Goal: Transaction & Acquisition: Purchase product/service

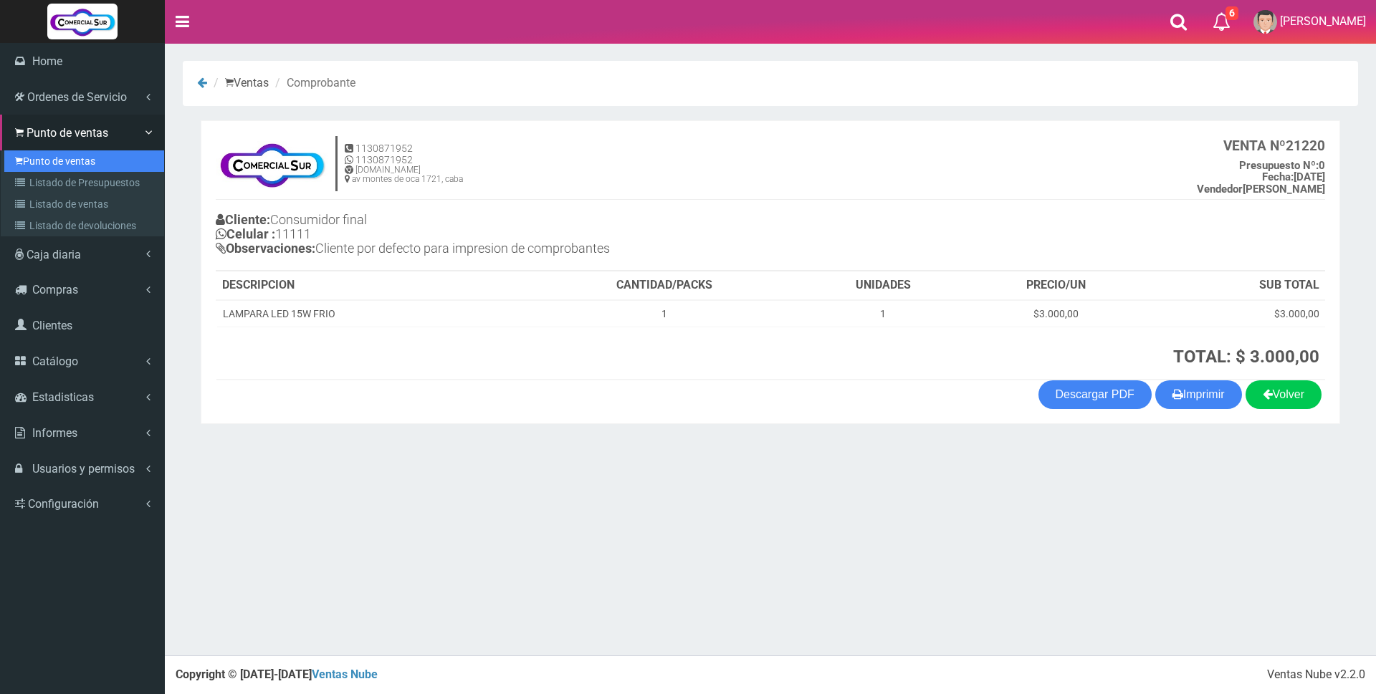
click at [49, 158] on link "Punto de ventas" at bounding box center [84, 160] width 160 height 21
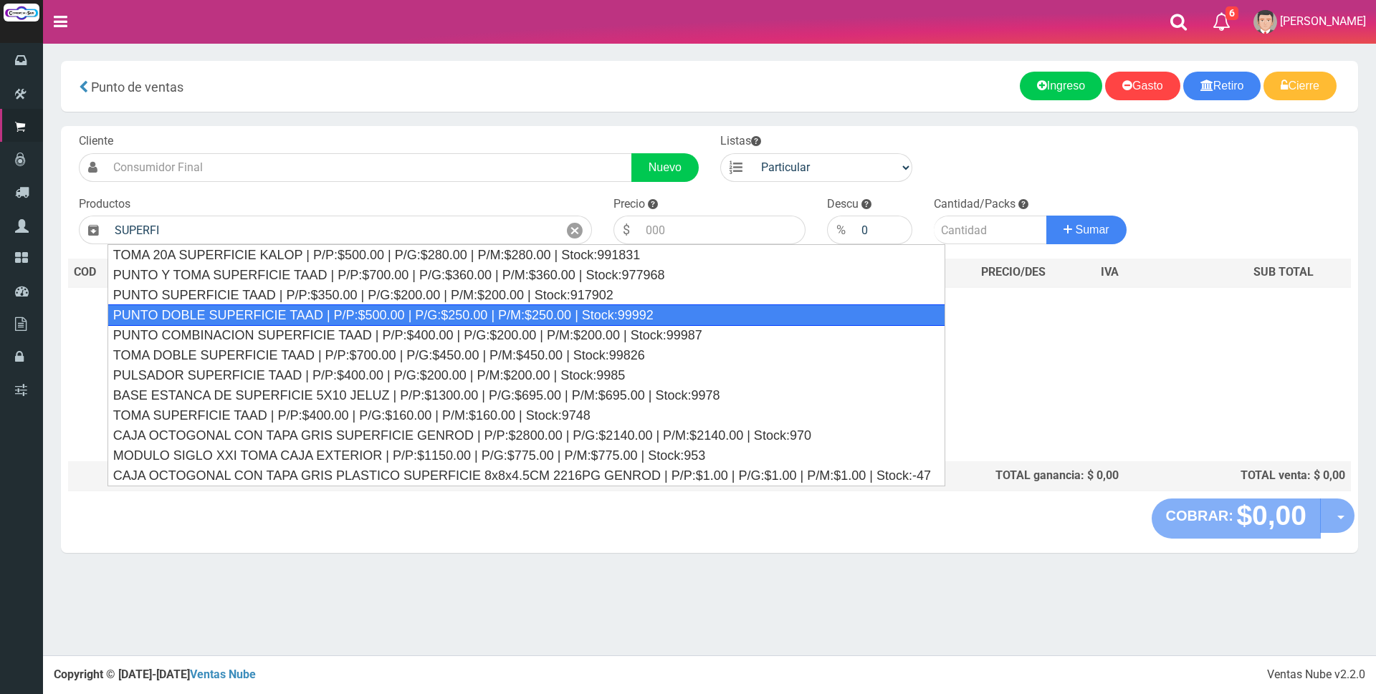
click at [307, 317] on div "PUNTO DOBLE SUPERFICIE TAAD | P/P:$500.00 | P/G:$250.00 | P/M:$250.00 | Stock:9…" at bounding box center [526, 315] width 838 height 21
type input "PUNTO DOBLE SUPERFICIE TAAD | P/P:$500.00 | P/G:$250.00 | P/M:$250.00 | Stock:9…"
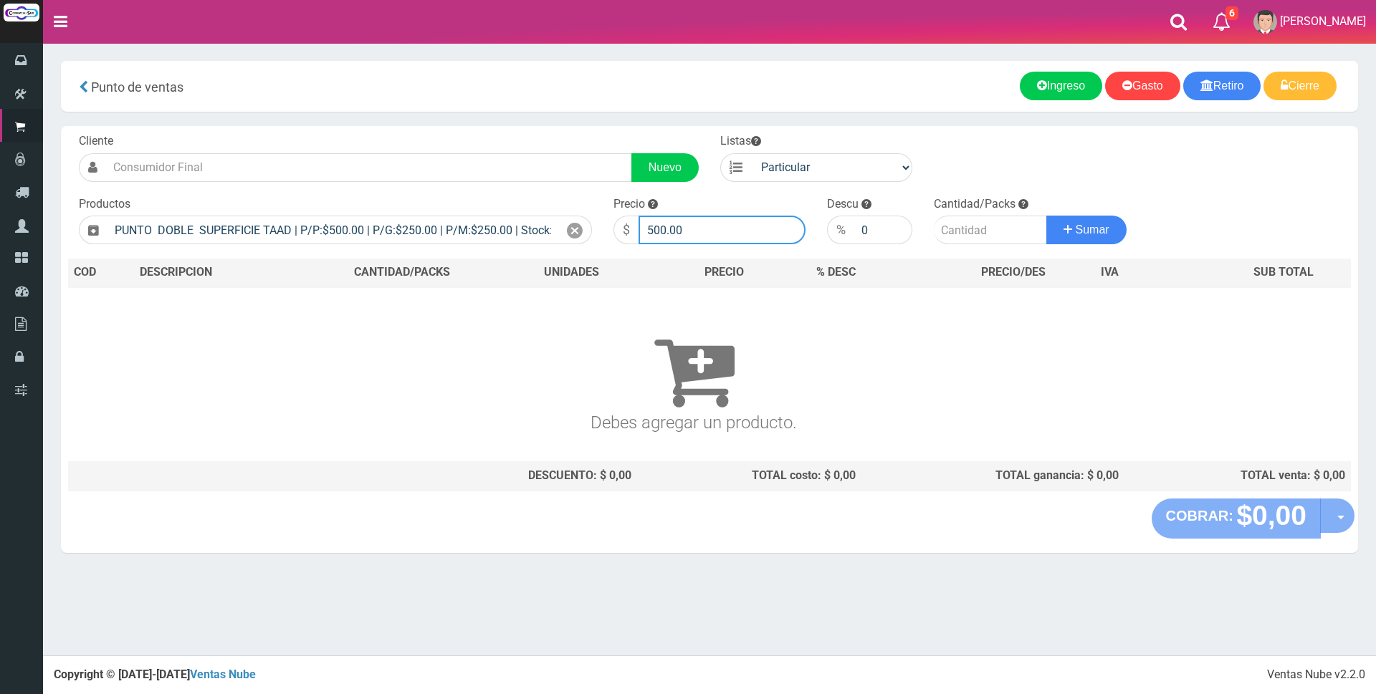
click at [715, 233] on input "500.00" at bounding box center [721, 230] width 167 height 29
type input "5"
type input "4000"
click at [967, 233] on input "number" at bounding box center [990, 230] width 113 height 29
type input "4"
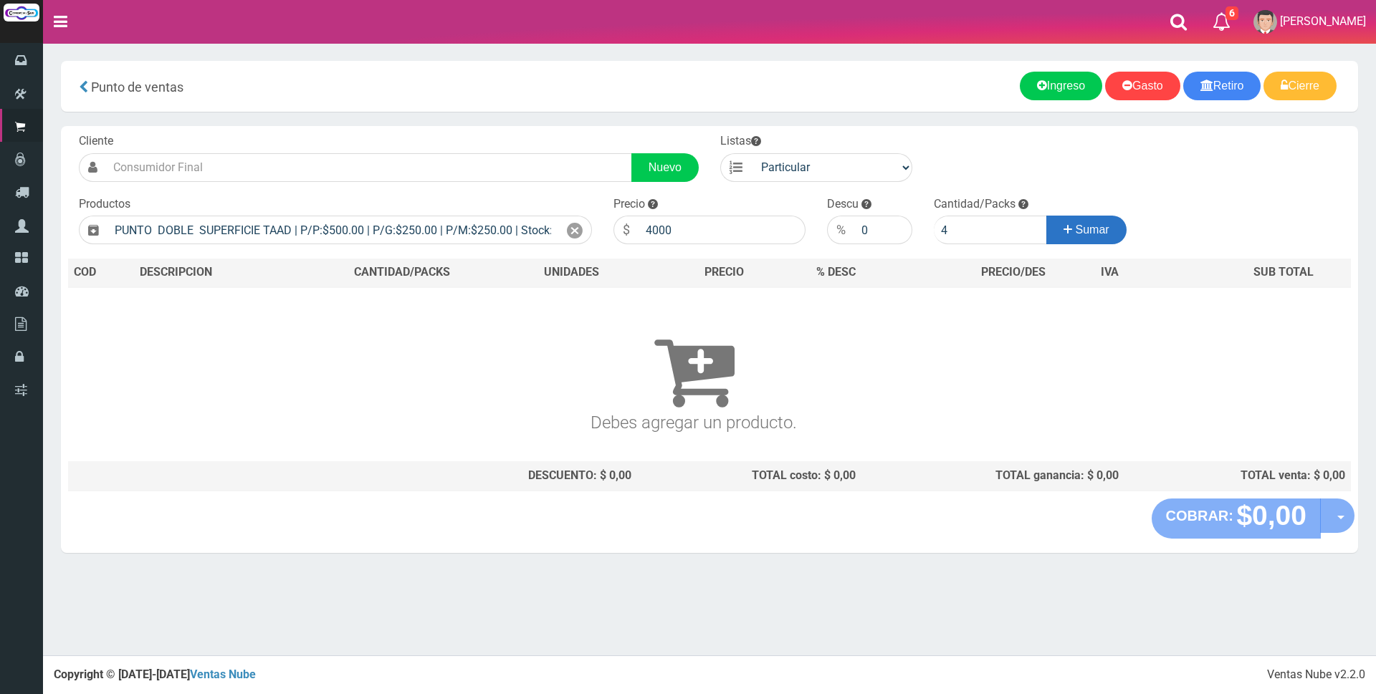
click at [1077, 234] on span "Sumar" at bounding box center [1093, 230] width 34 height 12
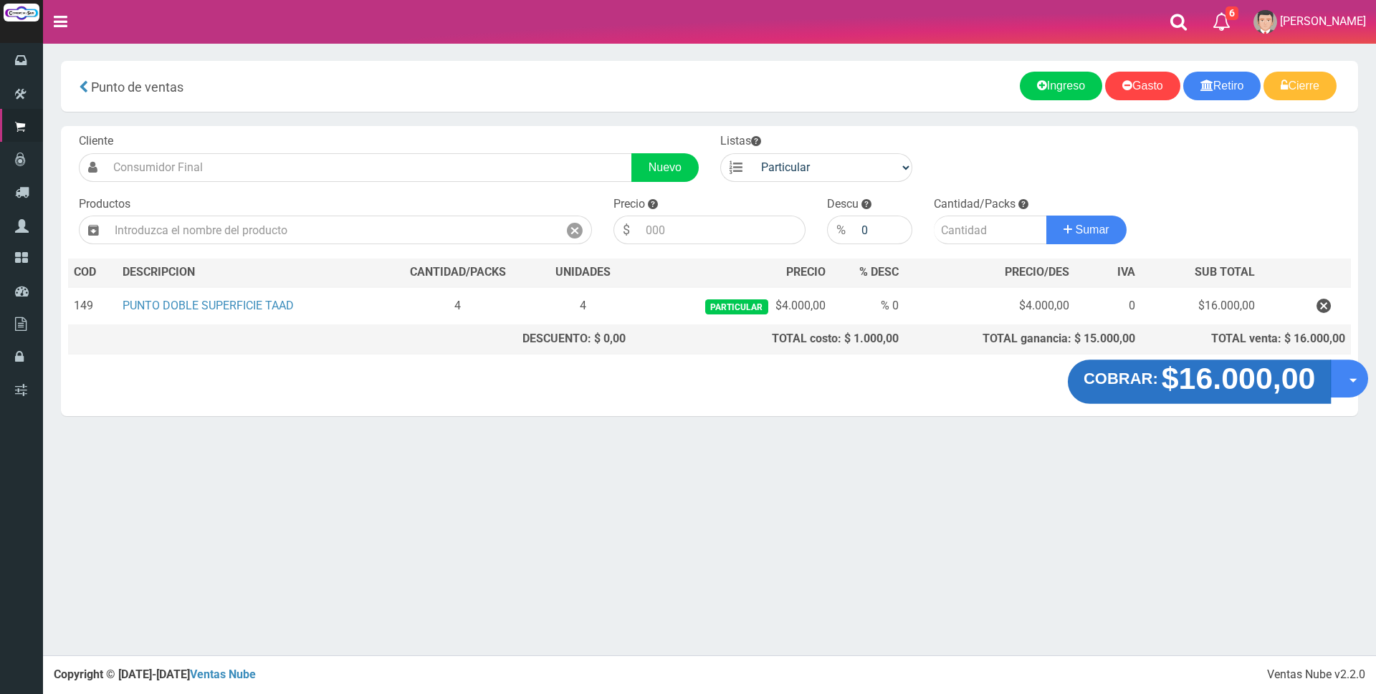
click at [1222, 390] on strong "$16.000,00" at bounding box center [1239, 379] width 154 height 34
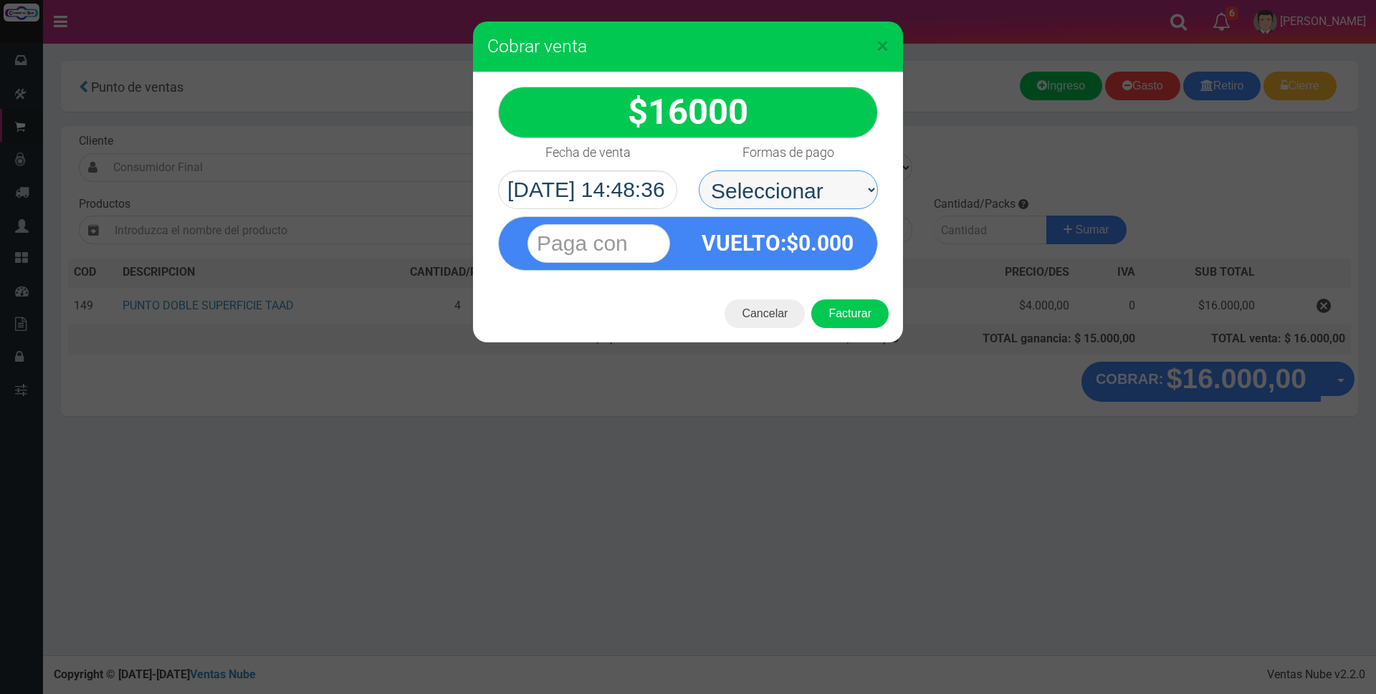
click at [798, 186] on select "Seleccionar Efectivo Tarjeta de Crédito Depósito Débito" at bounding box center [788, 190] width 179 height 39
select select "Efectivo"
click at [699, 171] on select "Seleccionar Efectivo Tarjeta de Crédito Depósito Débito" at bounding box center [788, 190] width 179 height 39
click at [584, 253] on input "text" at bounding box center [598, 243] width 143 height 39
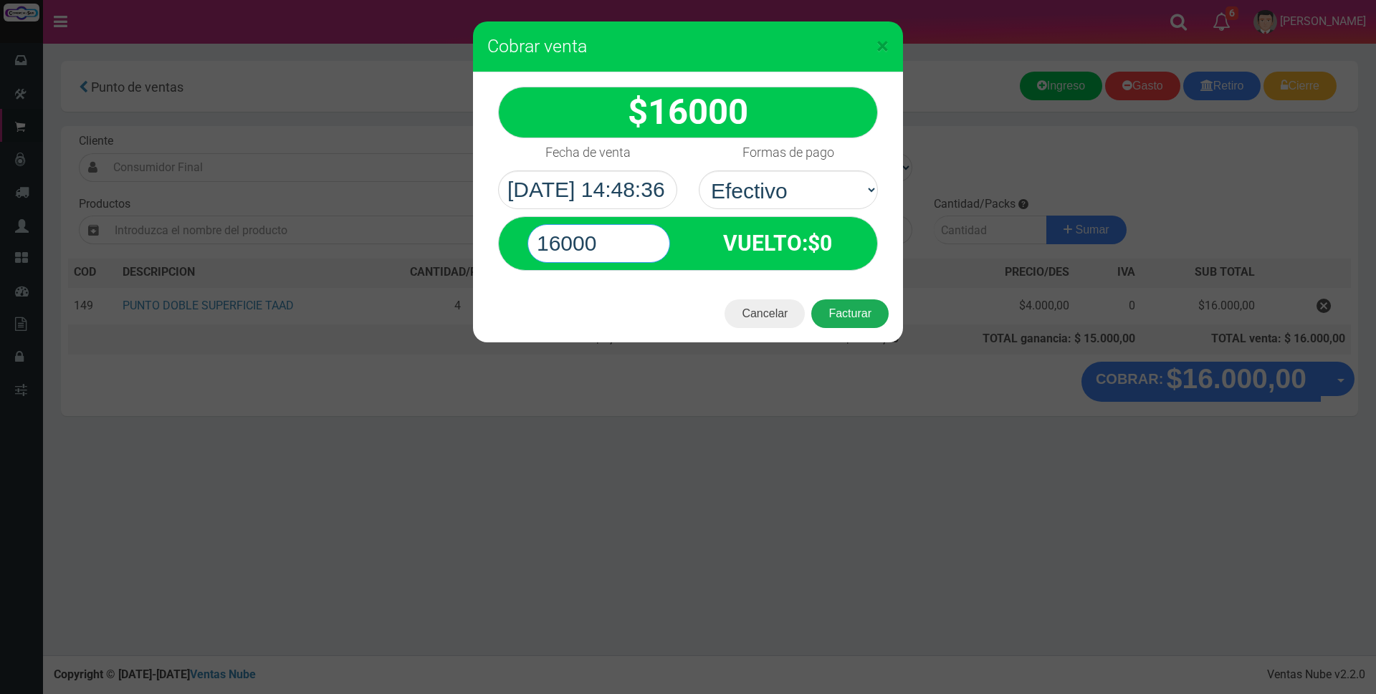
type input "16000"
click at [841, 318] on button "Facturar" at bounding box center [849, 314] width 77 height 29
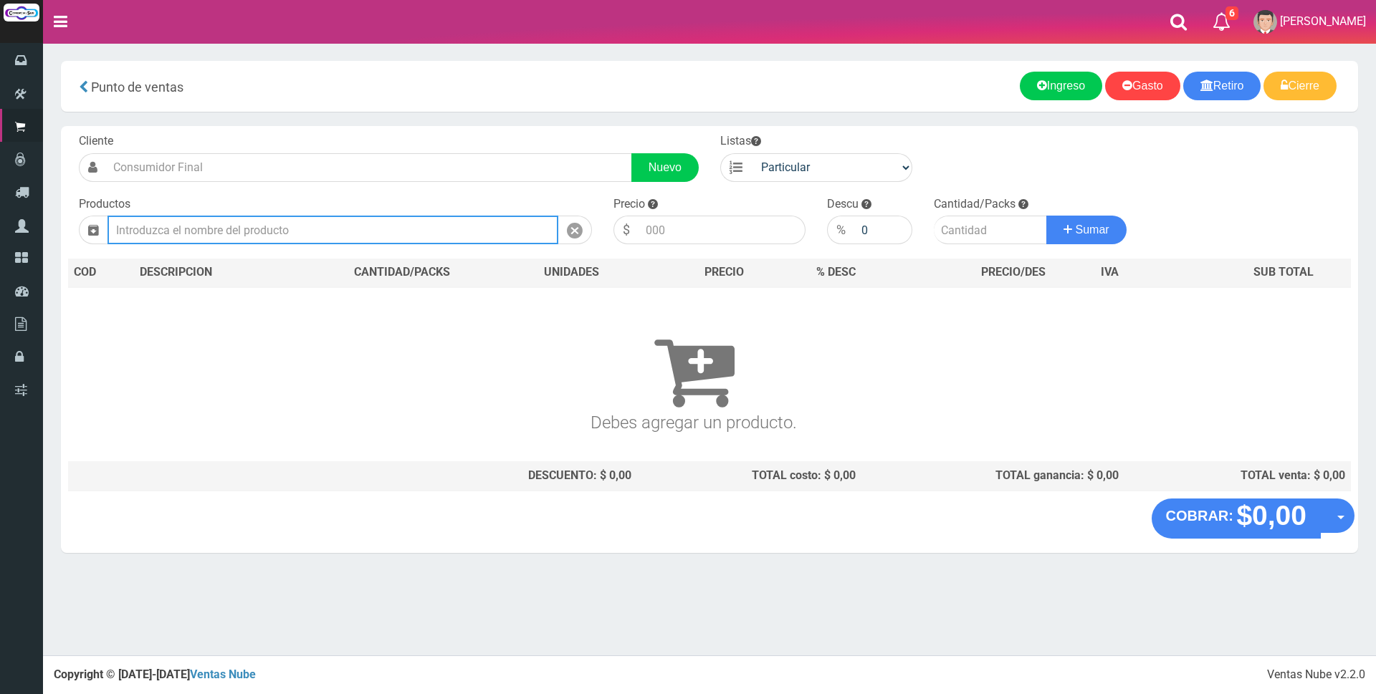
click at [315, 239] on input "text" at bounding box center [332, 230] width 451 height 29
click at [345, 222] on input "text" at bounding box center [332, 230] width 451 height 29
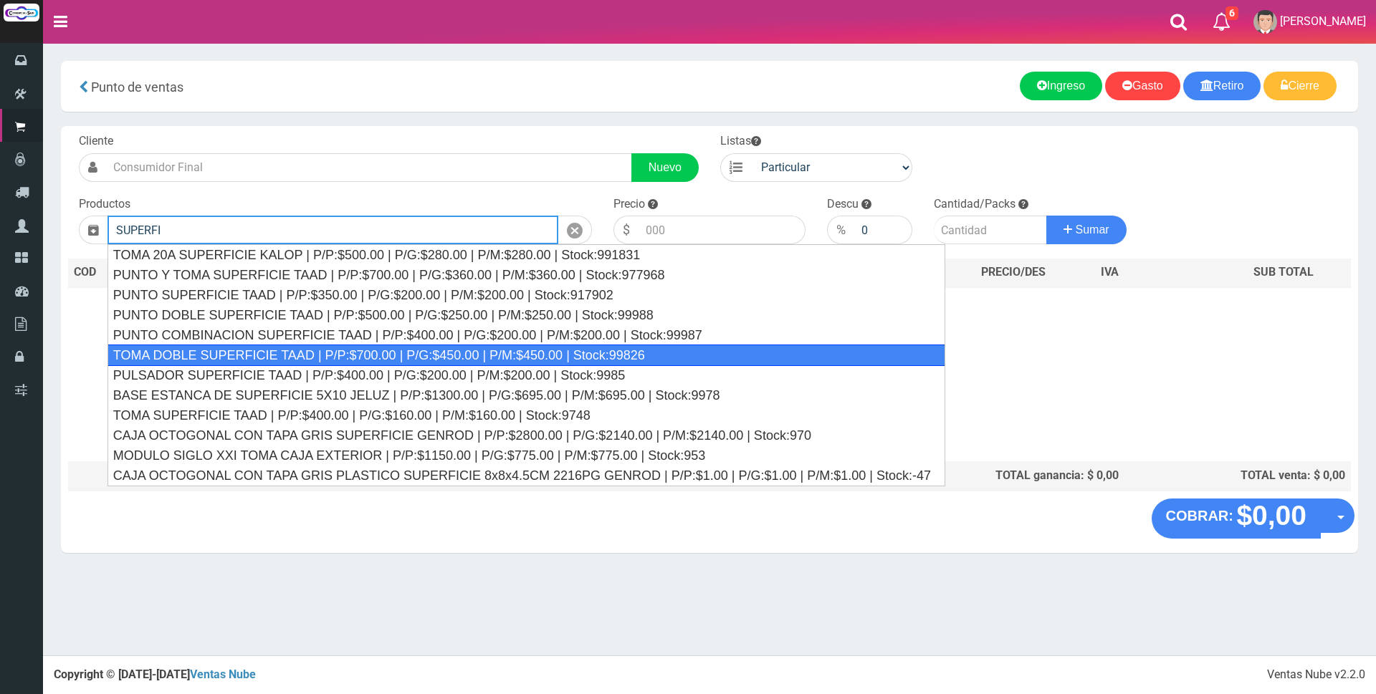
click at [446, 350] on div "TOMA DOBLE SUPERFICIE TAAD | P/P:$700.00 | P/G:$450.00 | P/M:$450.00 | Stock:99…" at bounding box center [526, 355] width 838 height 21
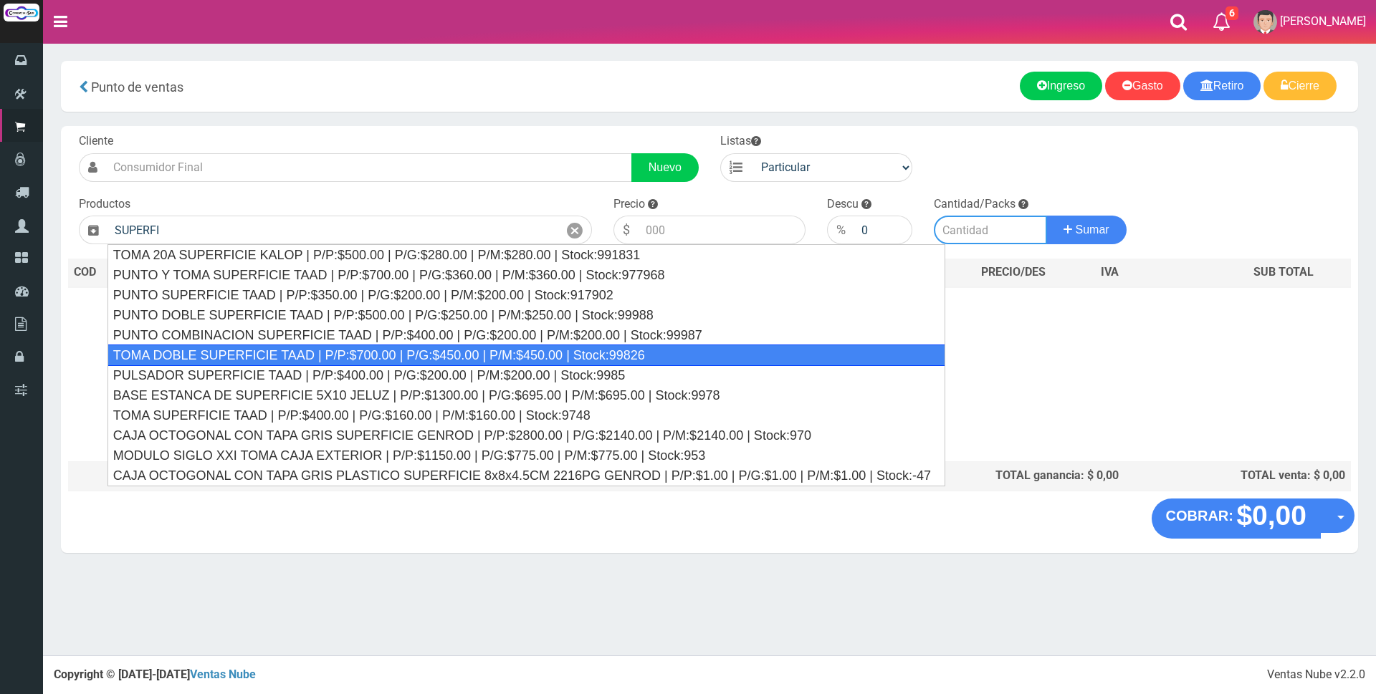
type input "TOMA DOBLE SUPERFICIE TAAD | P/P:$700.00 | P/G:$450.00 | P/M:$450.00 | Stock:99…"
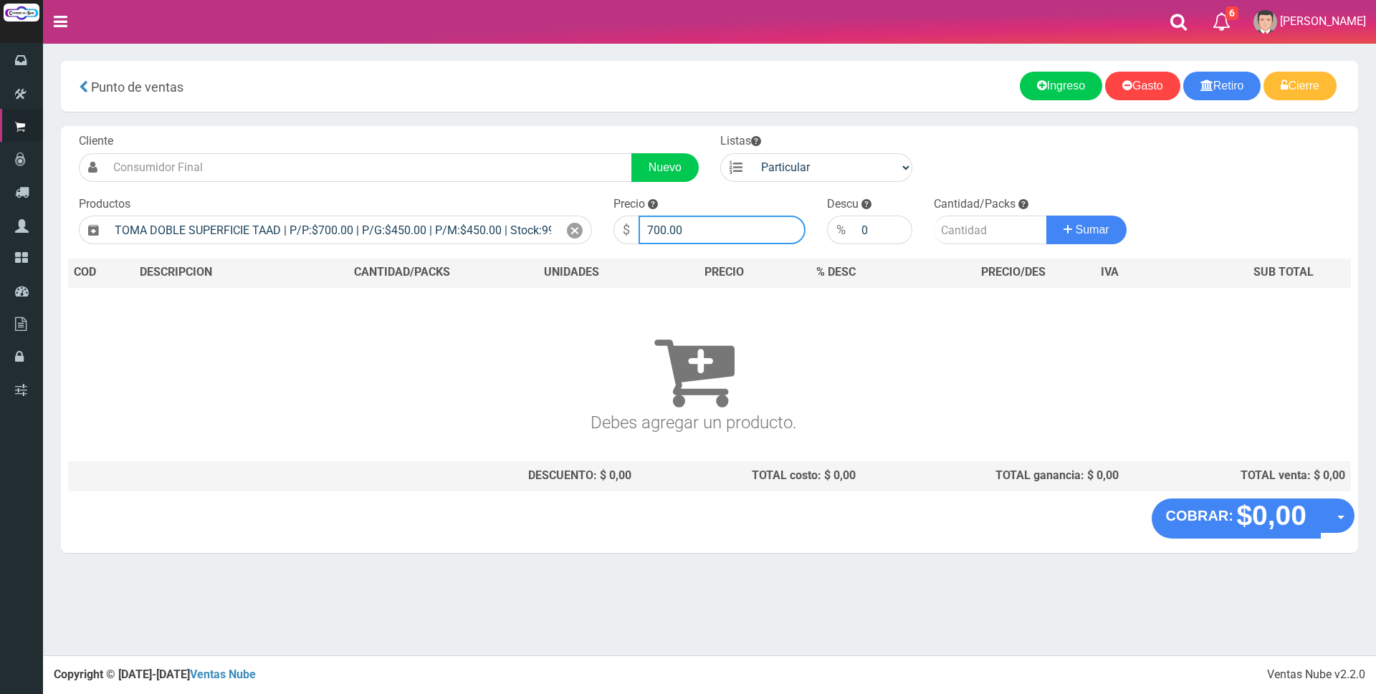
click at [699, 234] on input "700.00" at bounding box center [721, 230] width 167 height 29
type input "7"
type input "5000"
drag, startPoint x: 968, startPoint y: 224, endPoint x: 980, endPoint y: 224, distance: 11.5
click at [970, 224] on input "number" at bounding box center [990, 230] width 113 height 29
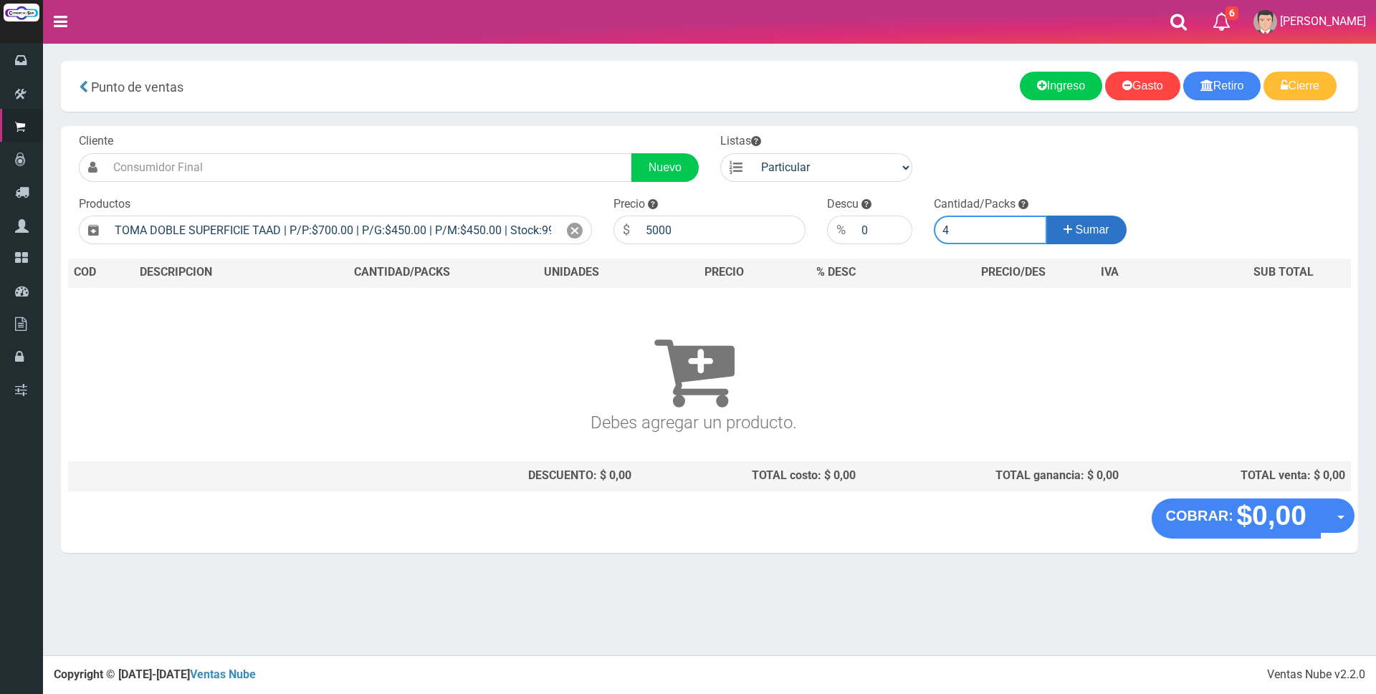
type input "4"
click at [1104, 229] on span "Sumar" at bounding box center [1093, 230] width 34 height 12
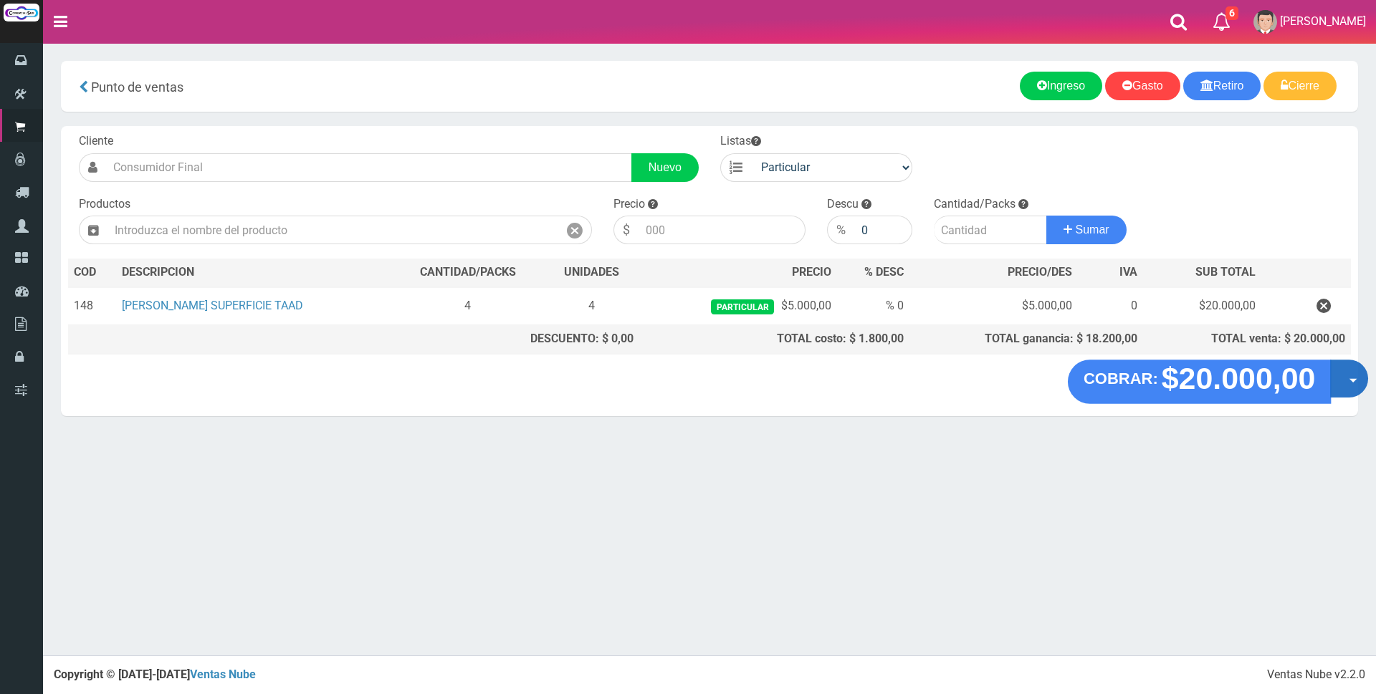
click at [1354, 379] on span "button" at bounding box center [1353, 381] width 8 height 4
click at [1339, 411] on link "Crear presupuesto" at bounding box center [1303, 416] width 128 height 33
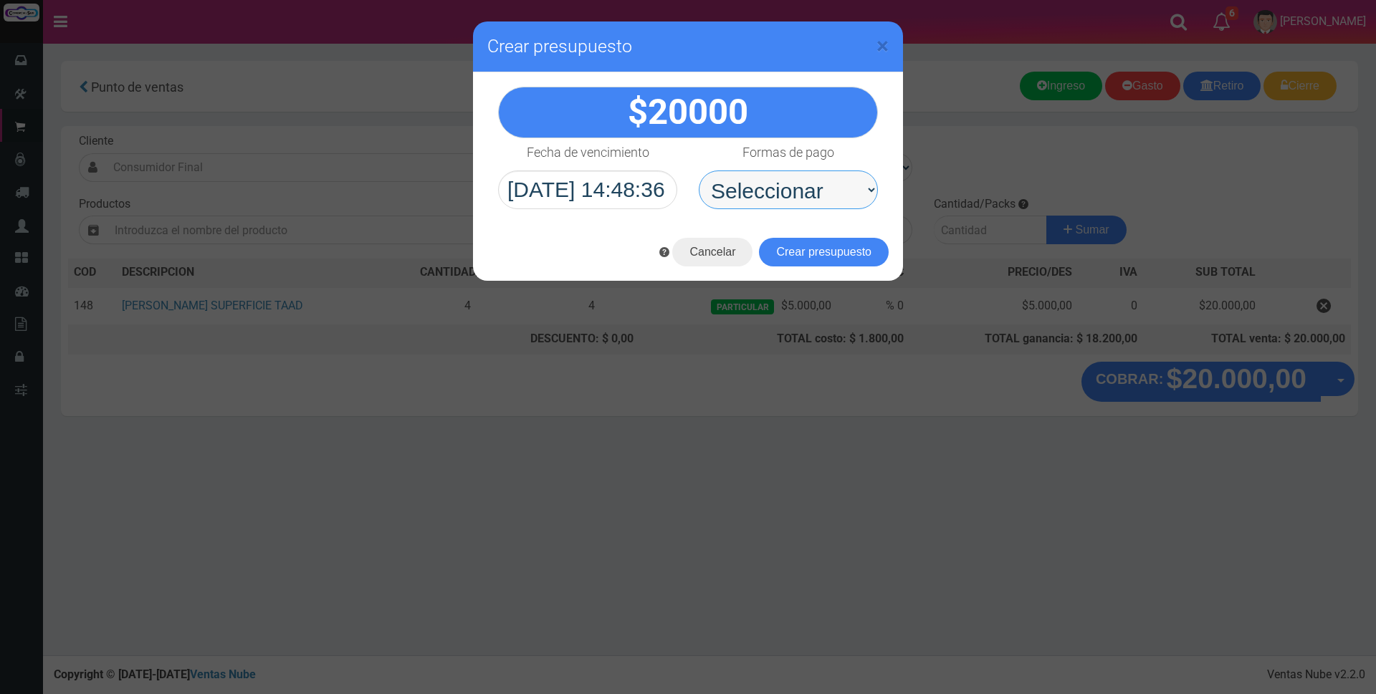
click at [752, 188] on select "Seleccionar Efectivo Tarjeta de Crédito Depósito Débito" at bounding box center [788, 190] width 179 height 39
select select "Efectivo"
click at [699, 171] on select "Seleccionar Efectivo Tarjeta de Crédito Depósito Débito" at bounding box center [788, 190] width 179 height 39
click at [800, 254] on button "Crear presupuesto" at bounding box center [824, 252] width 130 height 29
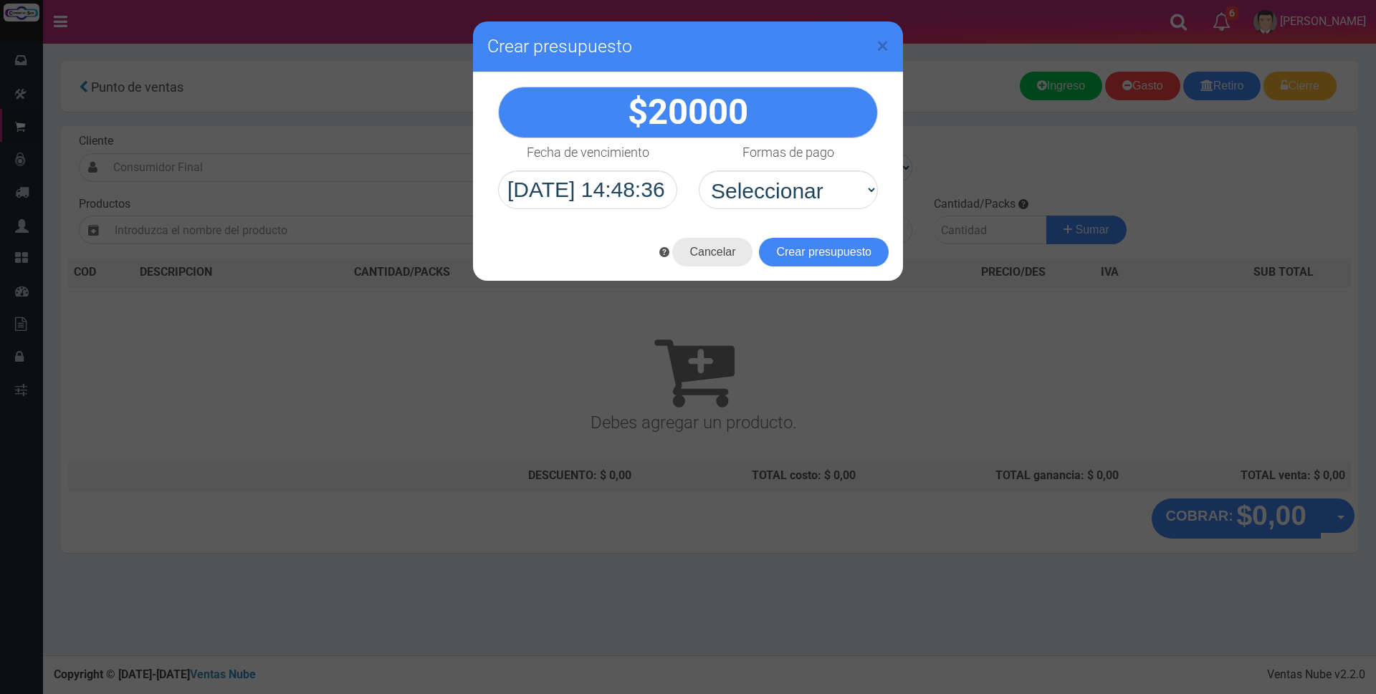
click at [713, 251] on button "Cancelar" at bounding box center [712, 252] width 80 height 29
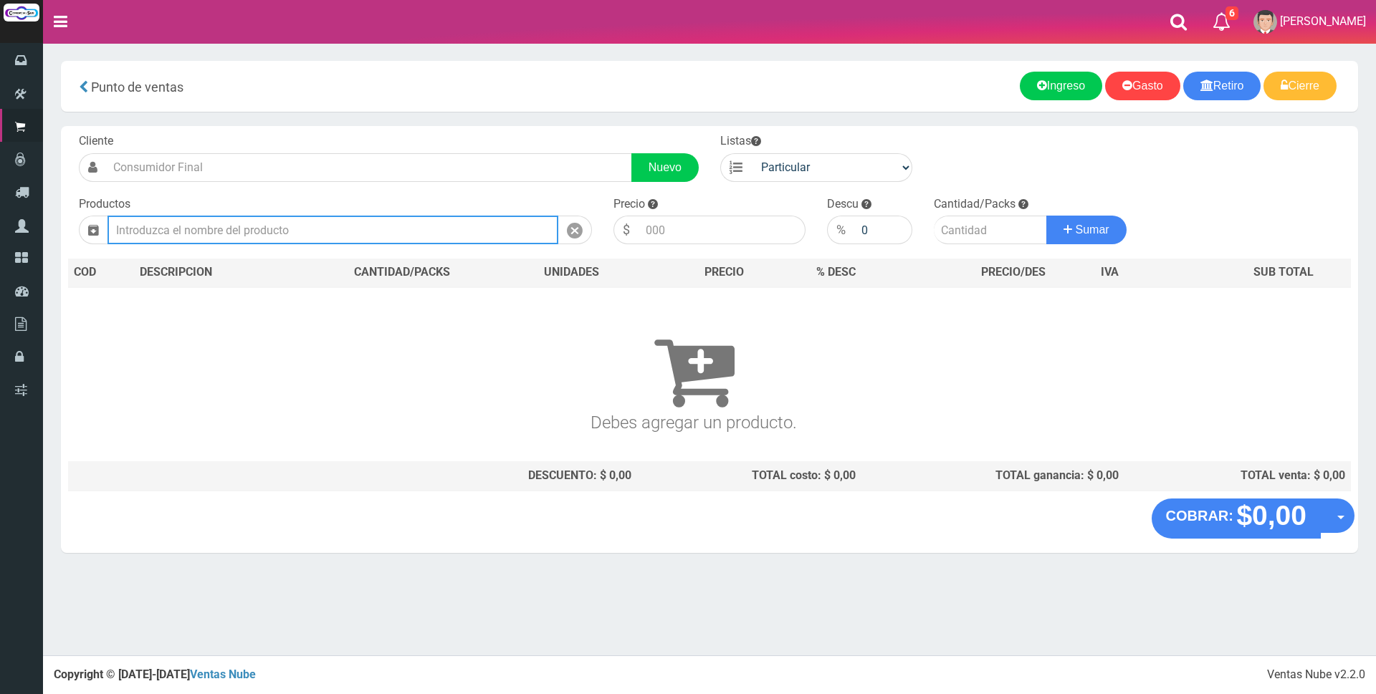
click at [512, 231] on input "text" at bounding box center [332, 230] width 451 height 29
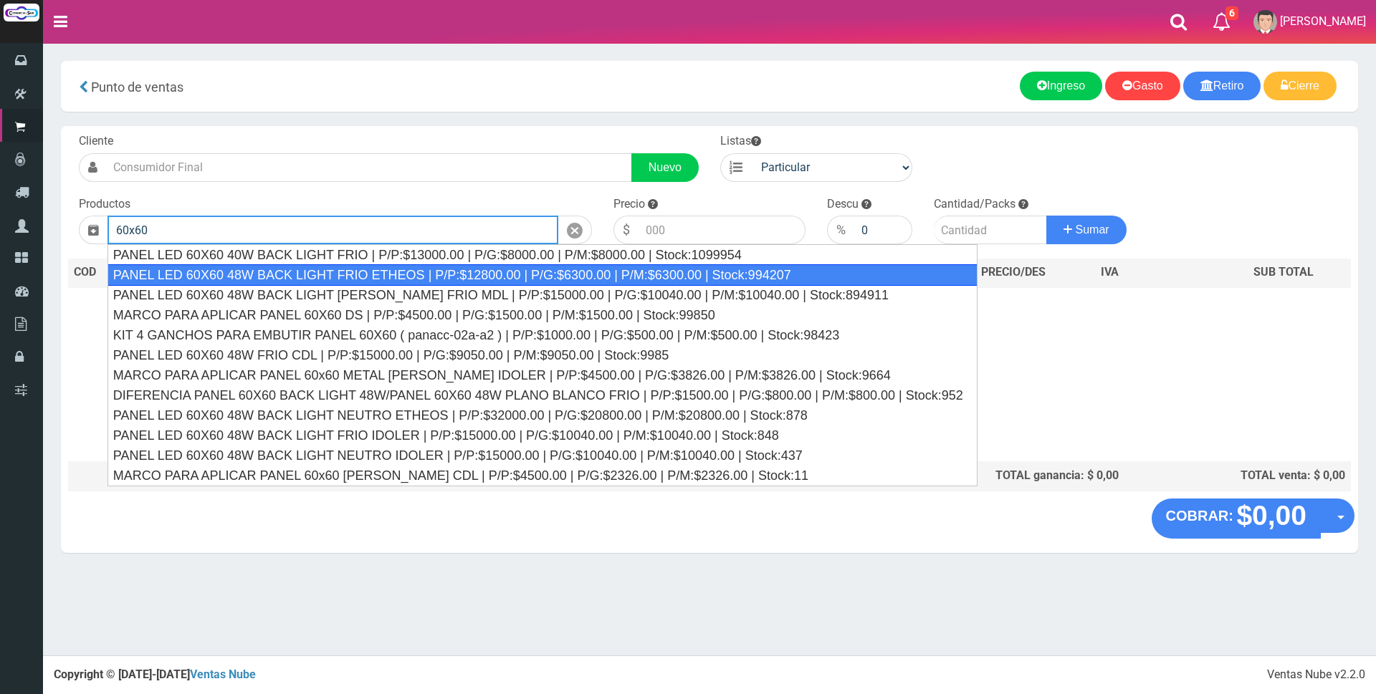
click at [380, 280] on div "PANEL LED 60X60 48W BACK LIGHT FRIO ETHEOS | P/P:$12800.00 | P/G:$6300.00 | P/M…" at bounding box center [542, 274] width 870 height 21
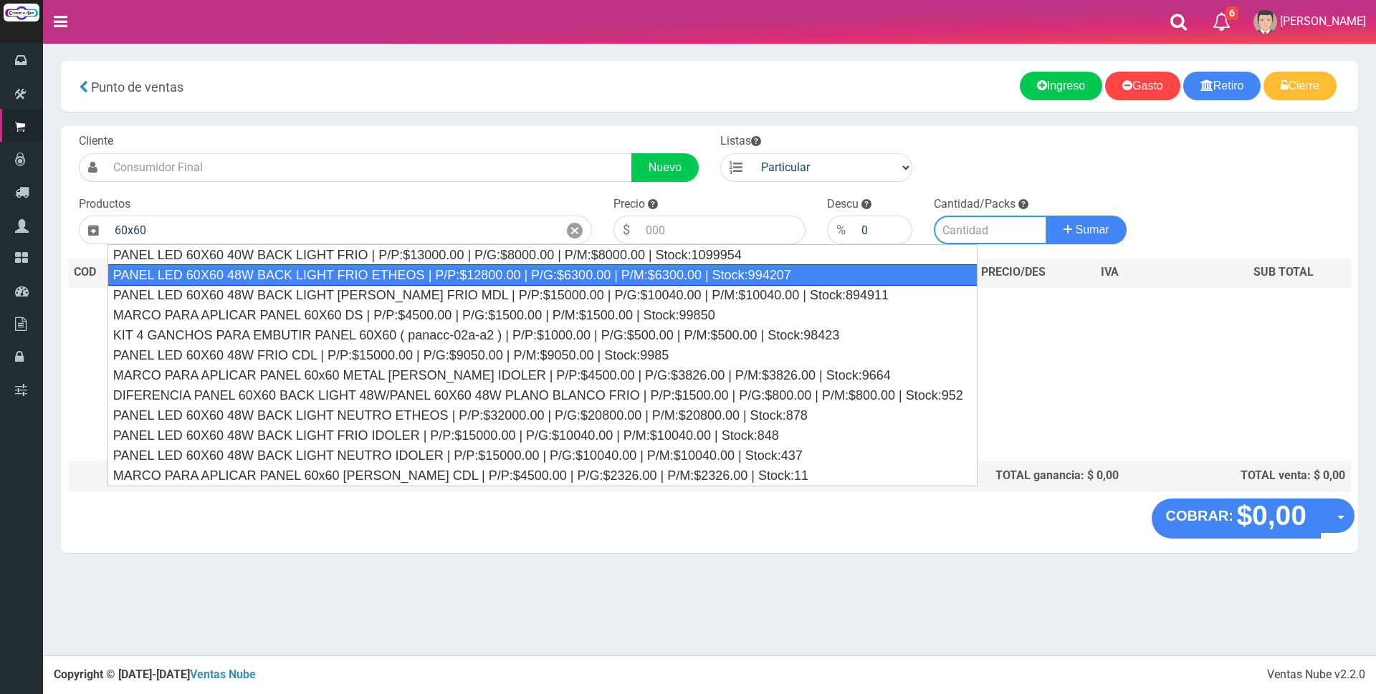
type input "PANEL LED 60X60 48W BACK LIGHT FRIO ETHEOS | P/P:$12800.00 | P/G:$6300.00 | P/M…"
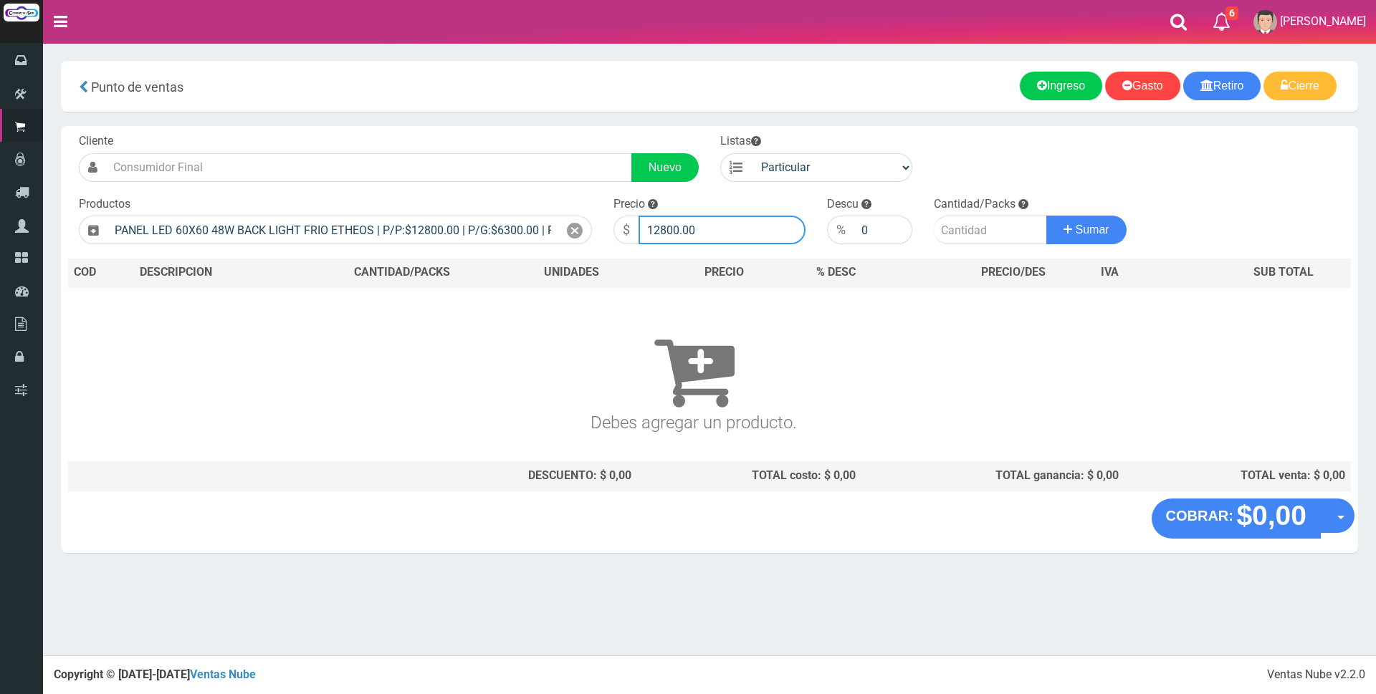
click at [712, 229] on input "12800.00" at bounding box center [721, 230] width 167 height 29
type input "1"
type input "32000"
click at [983, 225] on input "number" at bounding box center [990, 230] width 113 height 29
type input "4"
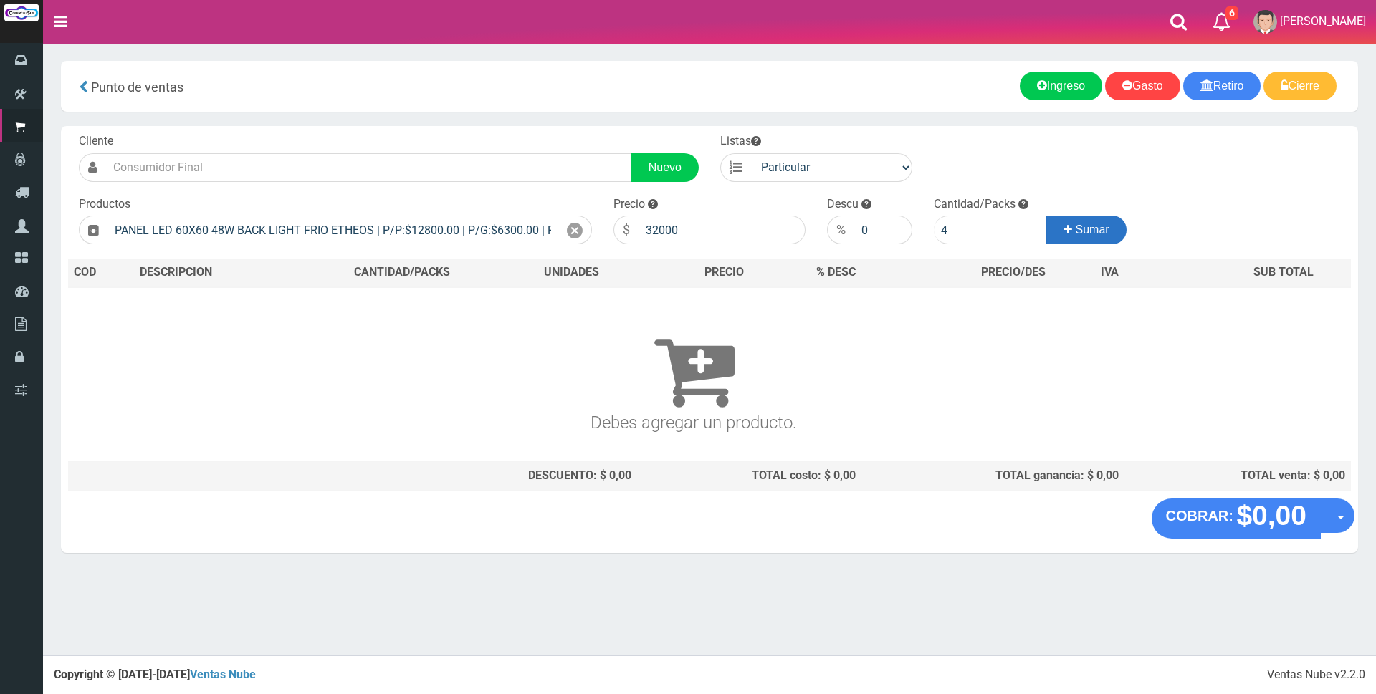
click at [1089, 236] on button "Sumar" at bounding box center [1086, 230] width 80 height 29
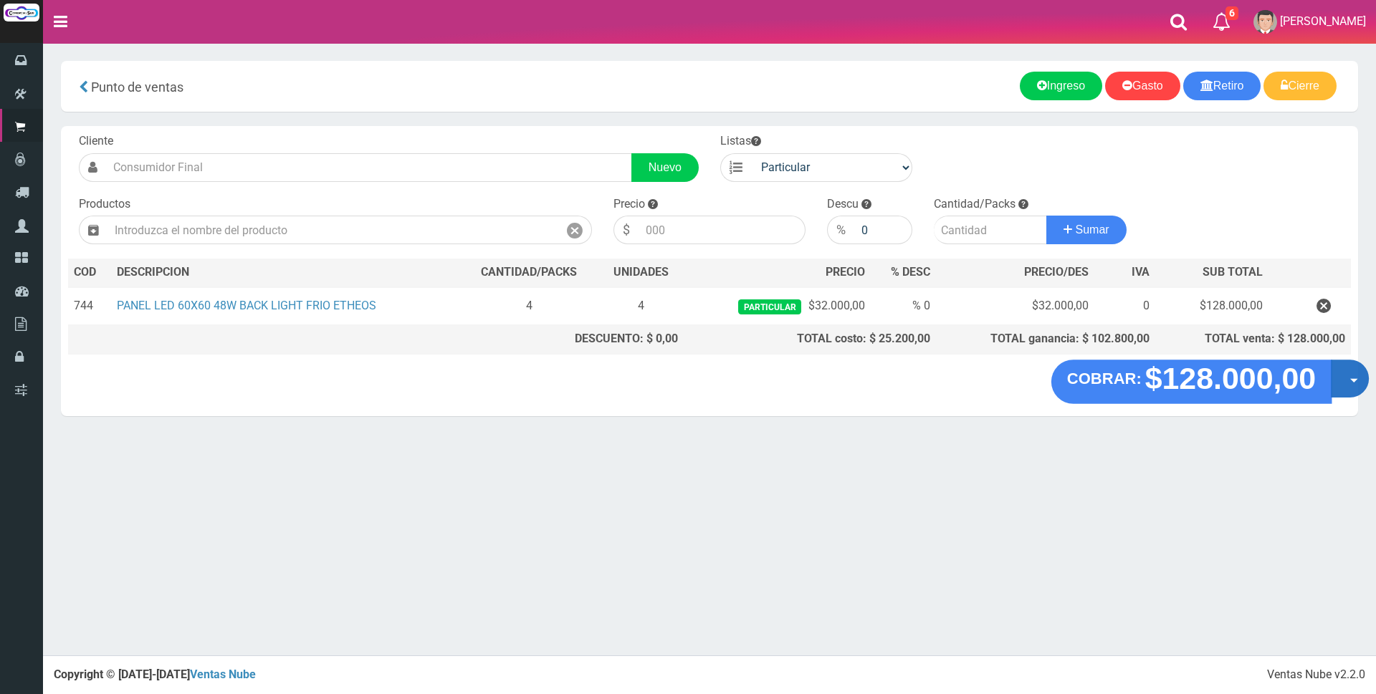
click at [1344, 376] on button "Opciones" at bounding box center [1350, 379] width 38 height 38
click at [1342, 411] on link "Crear presupuesto" at bounding box center [1304, 416] width 128 height 33
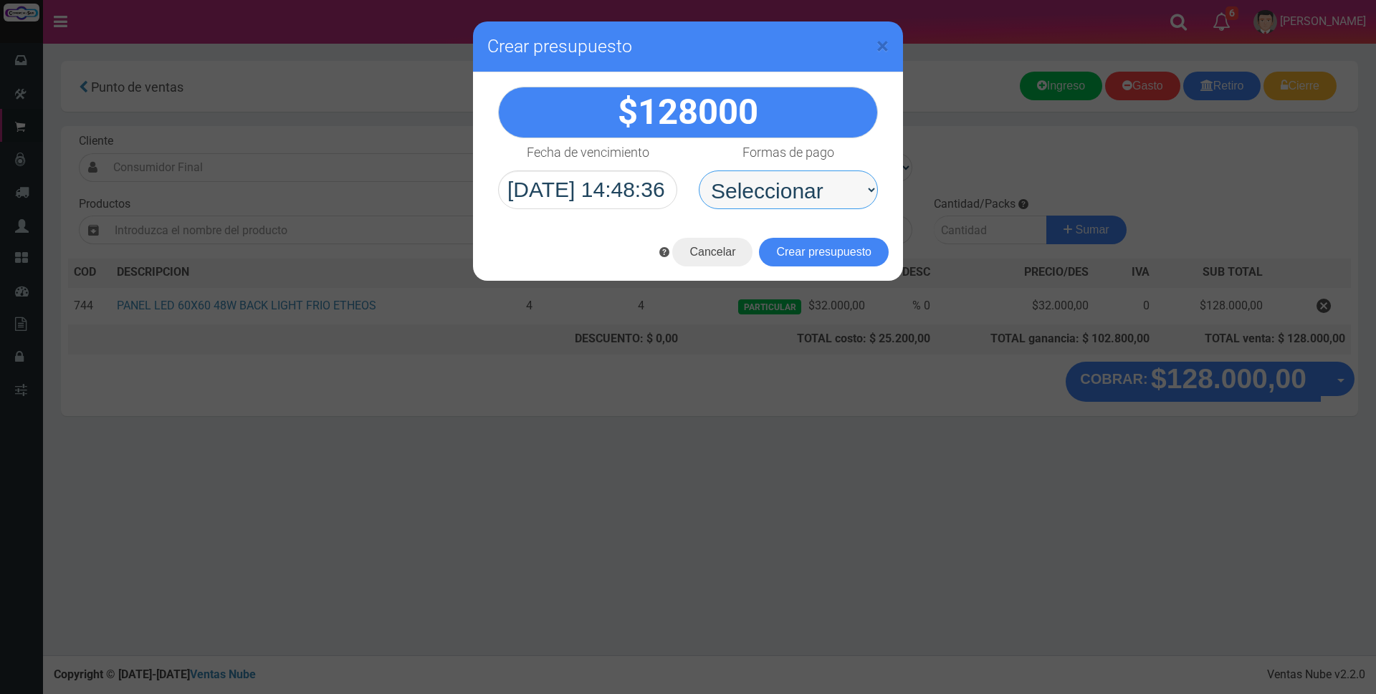
click at [795, 178] on select "Seleccionar Efectivo Tarjeta de Crédito Depósito Débito" at bounding box center [788, 190] width 179 height 39
select select "Depósito"
click at [699, 171] on select "Seleccionar Efectivo Tarjeta de Crédito Depósito Débito" at bounding box center [788, 190] width 179 height 39
click at [793, 247] on button "Crear presupuesto" at bounding box center [824, 252] width 130 height 29
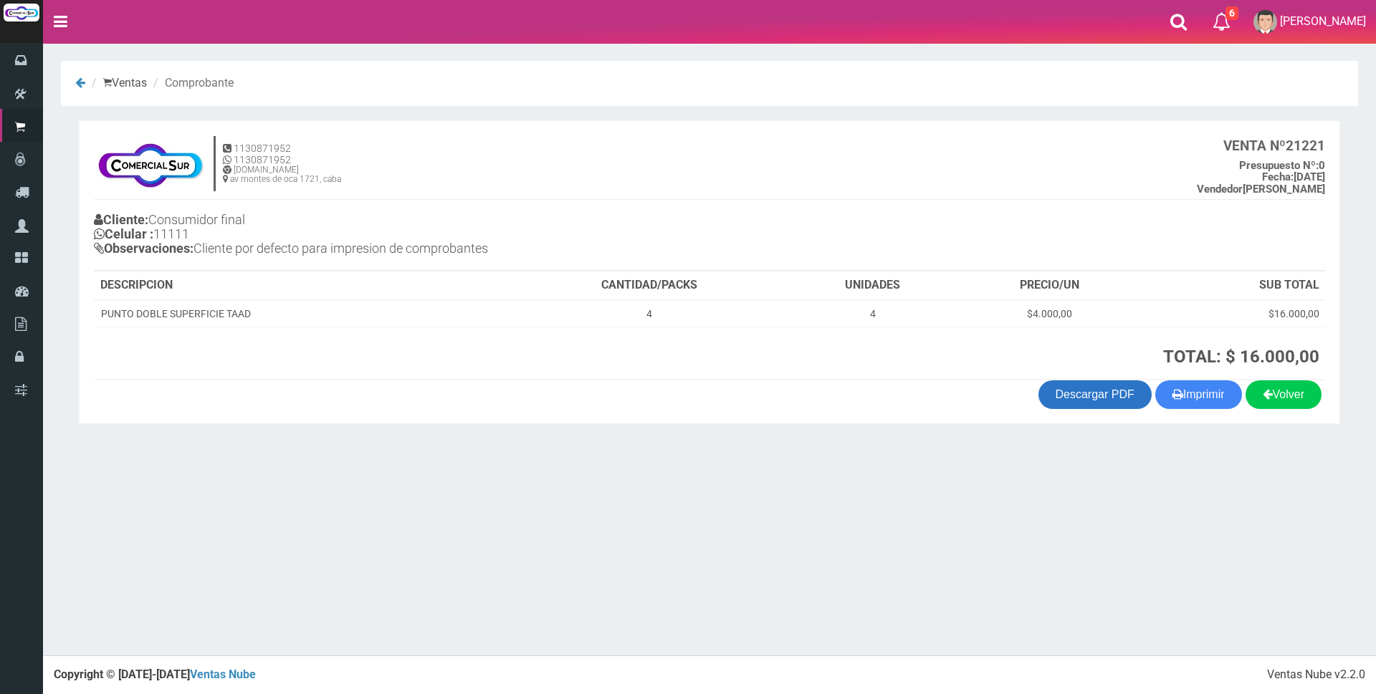
click at [1053, 401] on link "Descargar PDF" at bounding box center [1094, 395] width 113 height 29
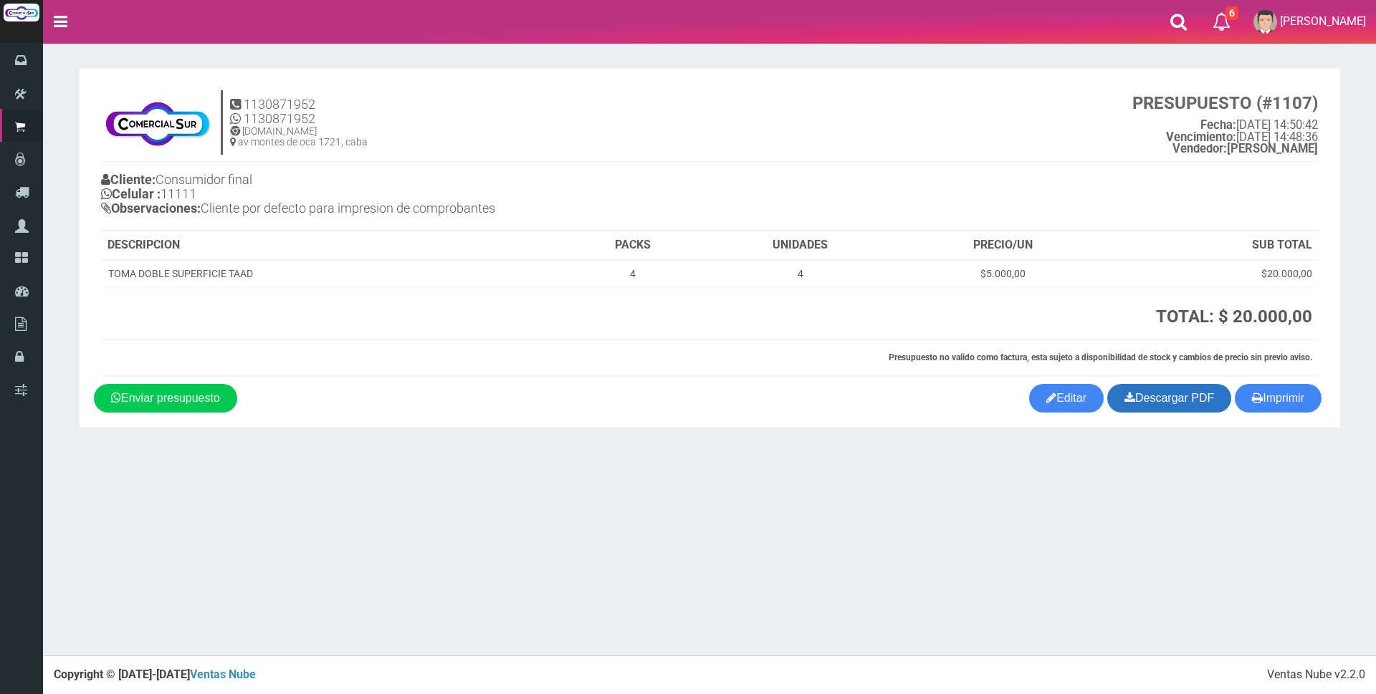
click at [1168, 402] on link "Descargar PDF" at bounding box center [1169, 398] width 124 height 29
click at [1159, 399] on link "Descargar PDF" at bounding box center [1169, 398] width 124 height 29
